Goal: Task Accomplishment & Management: Manage account settings

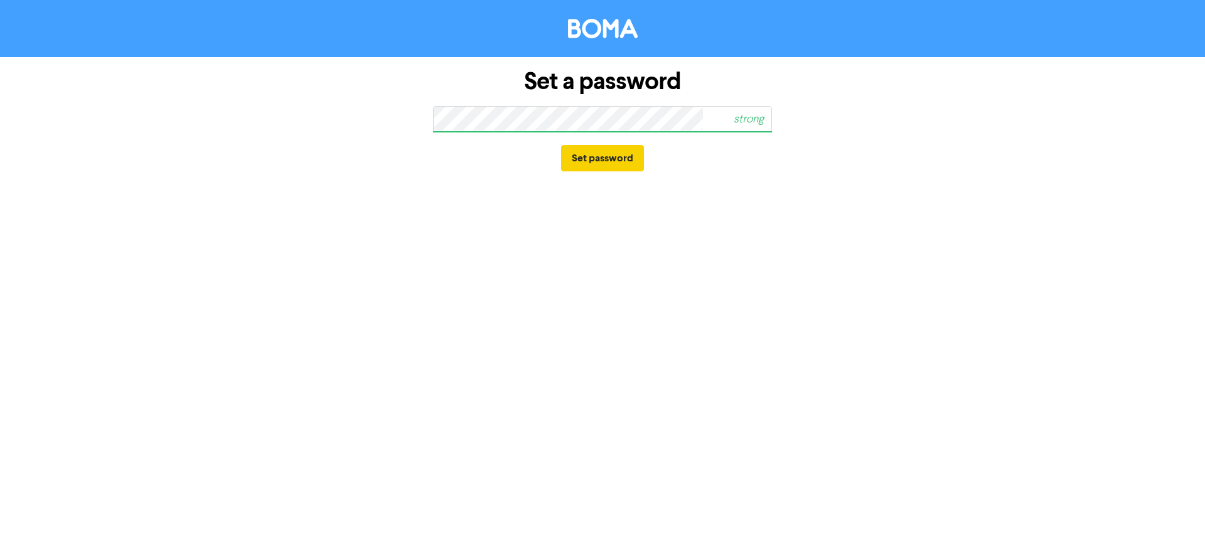
click at [591, 157] on button "Set password" at bounding box center [602, 158] width 83 height 26
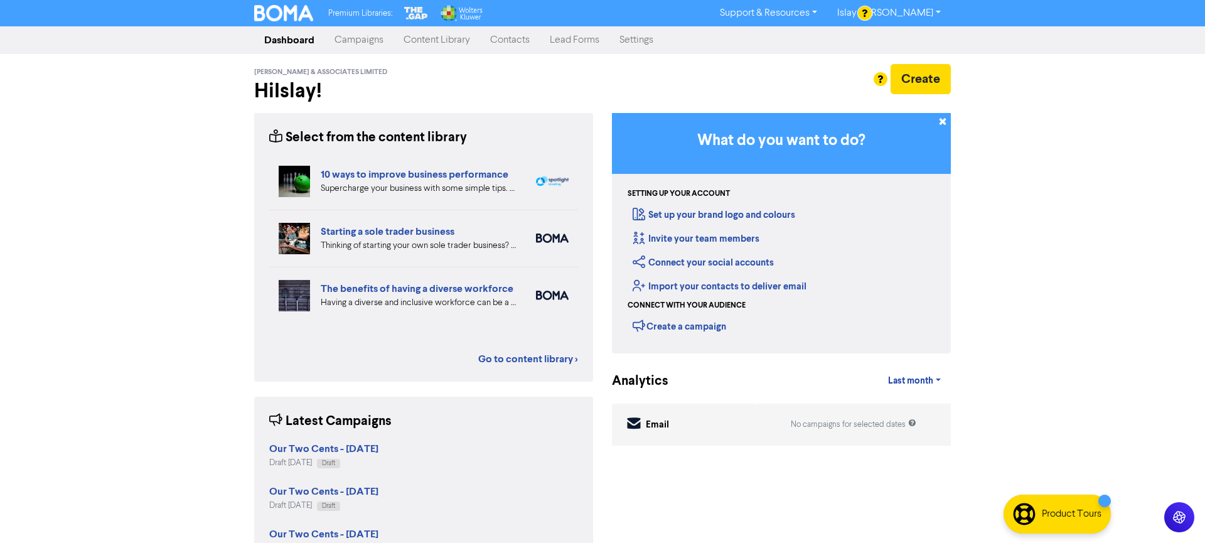
click at [917, 17] on link "Islay [PERSON_NAME]" at bounding box center [889, 13] width 124 height 20
click at [914, 38] on button "Log Out" at bounding box center [877, 37] width 99 height 15
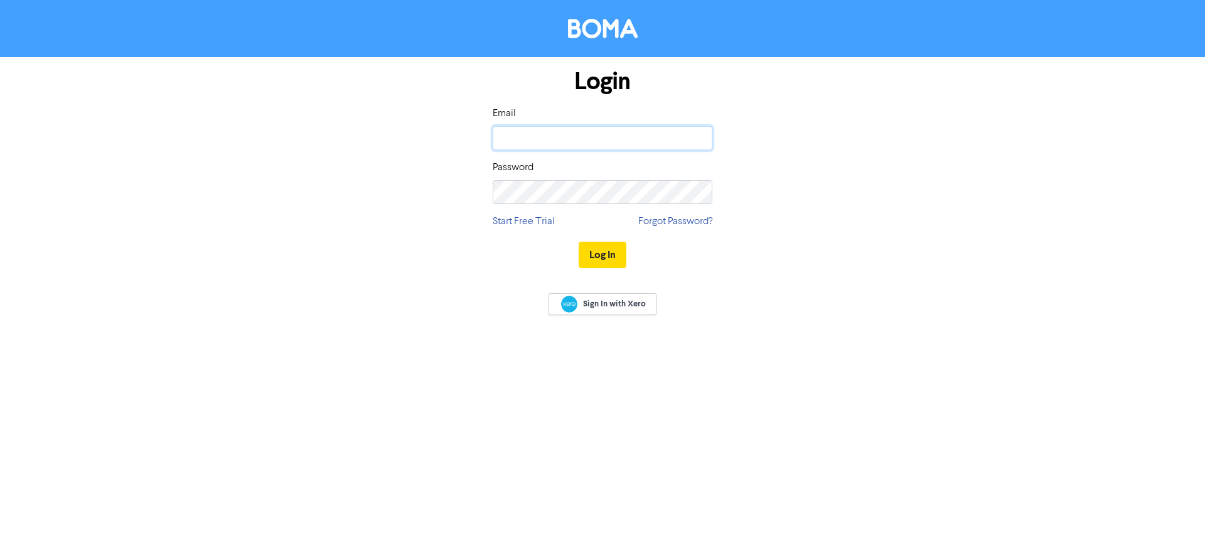
type input "[EMAIL_ADDRESS][DOMAIN_NAME]"
click at [602, 254] on button "Log In" at bounding box center [603, 255] width 48 height 26
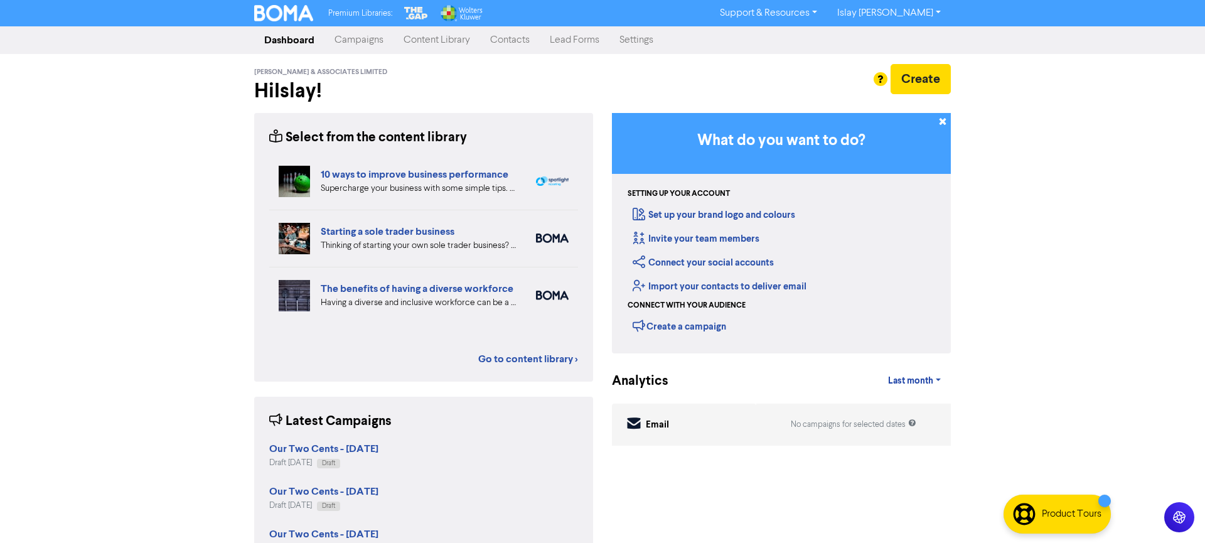
click at [913, 13] on link "Islay [PERSON_NAME]" at bounding box center [889, 13] width 124 height 20
click at [918, 36] on button "Log Out" at bounding box center [877, 37] width 99 height 15
